Goal: Information Seeking & Learning: Compare options

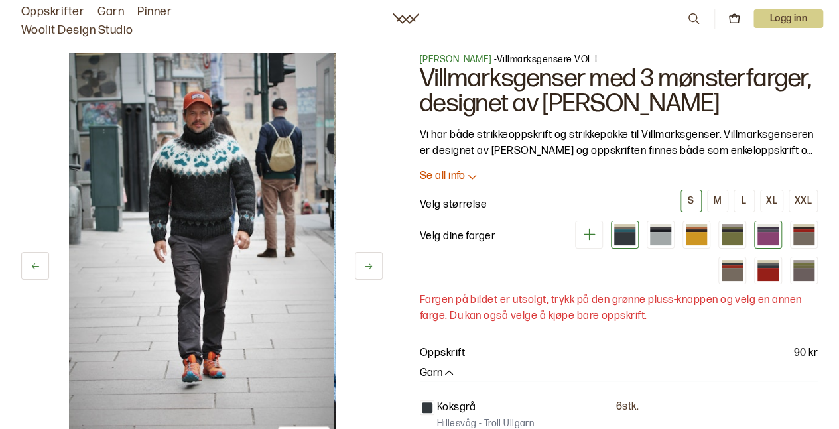
click at [768, 238] on div at bounding box center [768, 238] width 21 height 13
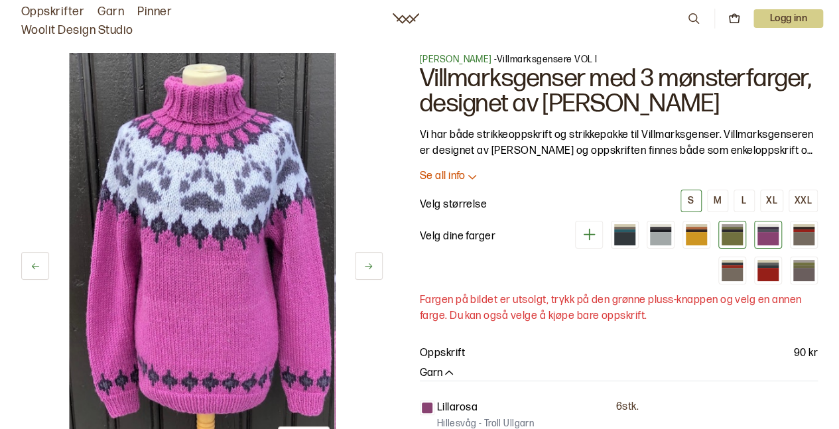
click at [742, 237] on div at bounding box center [732, 238] width 21 height 13
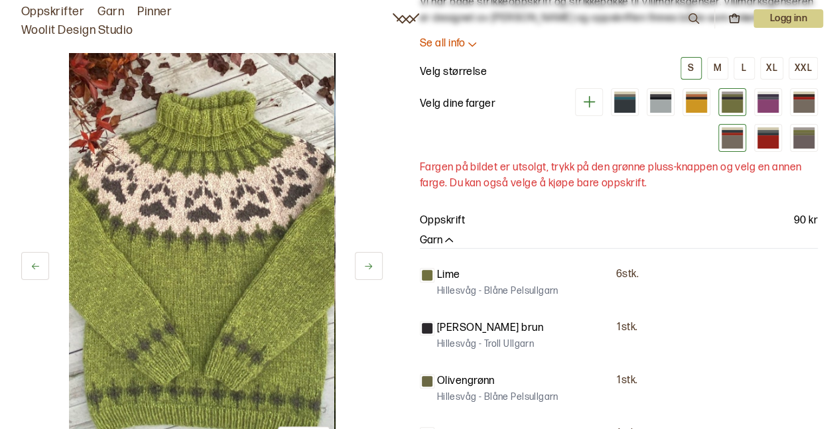
scroll to position [199, 0]
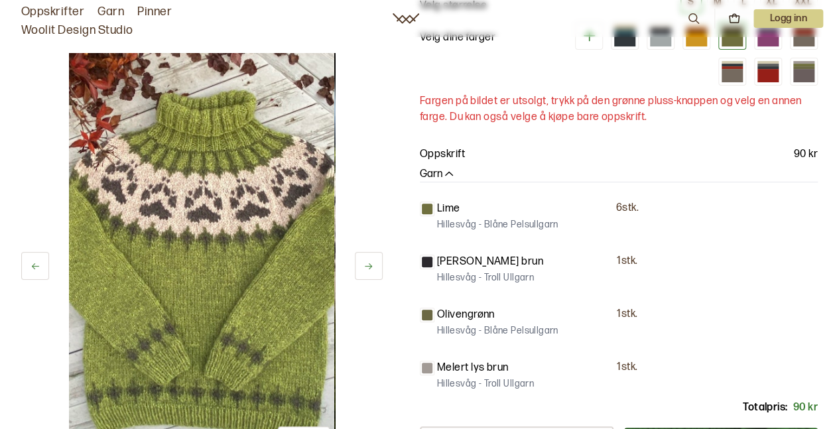
click at [699, 34] on div "Oppskrifter Garn Pinner Woolit Design Studio 0 Logg inn" at bounding box center [419, 18] width 839 height 42
click at [702, 41] on div at bounding box center [696, 39] width 21 height 13
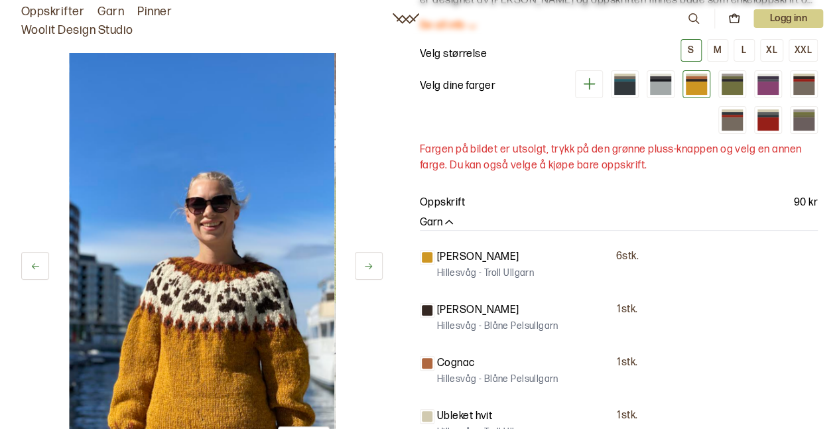
scroll to position [133, 0]
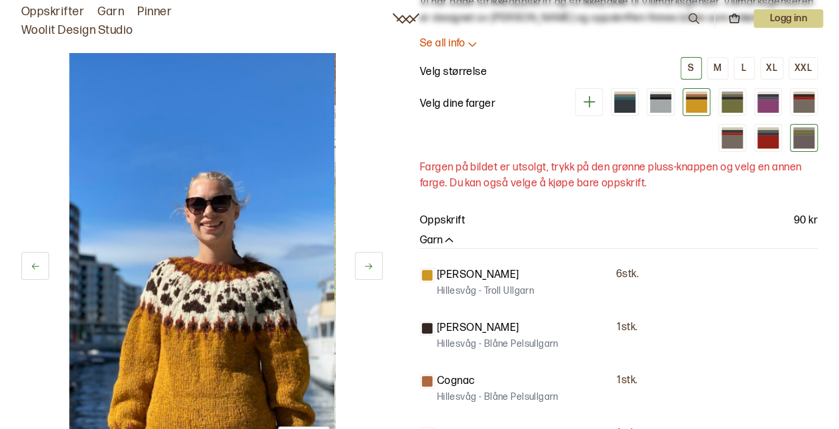
click at [811, 135] on div at bounding box center [803, 141] width 21 height 13
